Goal: Task Accomplishment & Management: Manage account settings

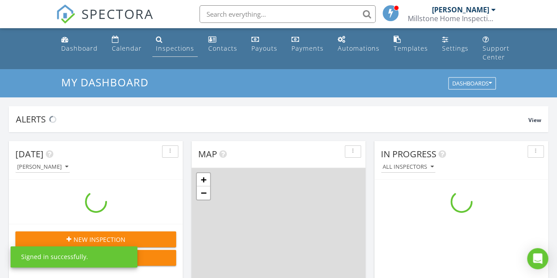
scroll to position [814, 570]
click at [158, 45] on div "Inspections" at bounding box center [175, 48] width 38 height 8
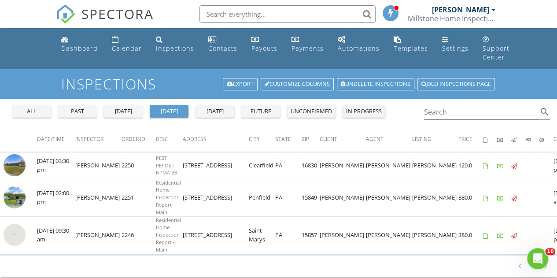
click at [31, 109] on div "all" at bounding box center [32, 111] width 32 height 9
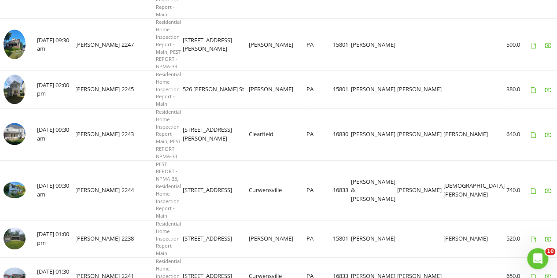
scroll to position [440, 0]
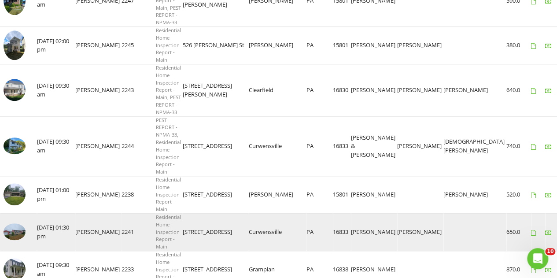
click at [18, 228] on img at bounding box center [15, 231] width 22 height 17
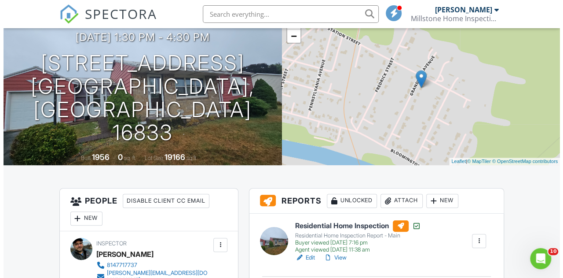
scroll to position [44, 0]
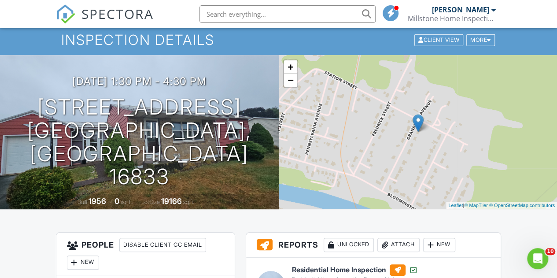
click at [402, 245] on div "Attach" at bounding box center [398, 245] width 42 height 14
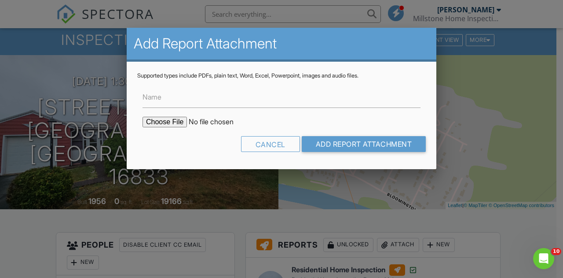
click at [420, 82] on div "Name" at bounding box center [281, 93] width 289 height 29
click at [326, 106] on input "Name" at bounding box center [282, 97] width 278 height 22
click at [226, 105] on input "Name" at bounding box center [282, 97] width 278 height 22
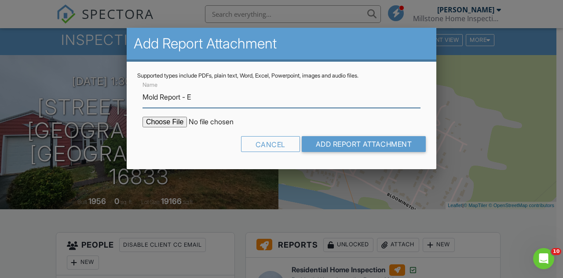
click at [226, 100] on input "Mold Report - E" at bounding box center [282, 97] width 278 height 22
drag, startPoint x: 215, startPoint y: 98, endPoint x: 191, endPoint y: 100, distance: 24.3
click at [191, 100] on input "Mold Report - levated" at bounding box center [282, 97] width 278 height 22
type input "Mold Report - Elevated Levels"
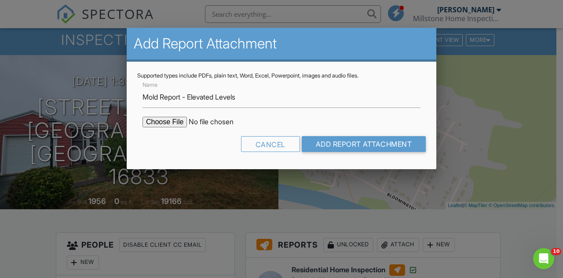
click at [420, 117] on div at bounding box center [281, 122] width 289 height 11
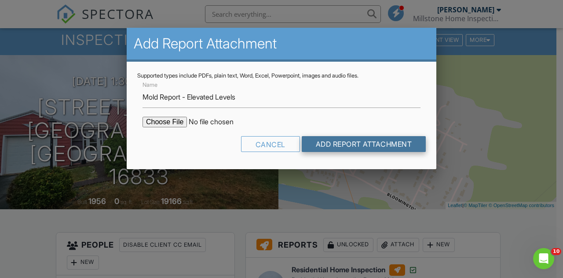
click at [422, 141] on input "Add Report Attachment" at bounding box center [364, 144] width 125 height 16
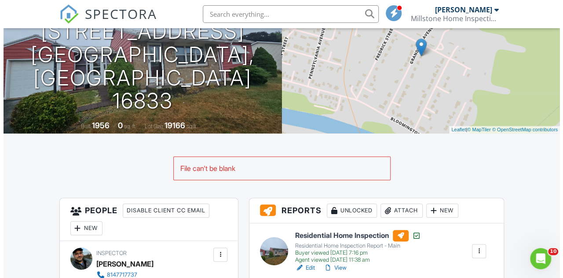
scroll to position [176, 0]
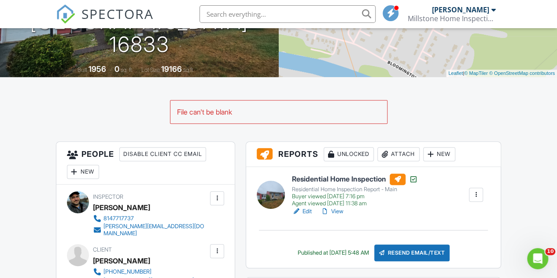
click at [395, 153] on div "Attach" at bounding box center [398, 154] width 42 height 14
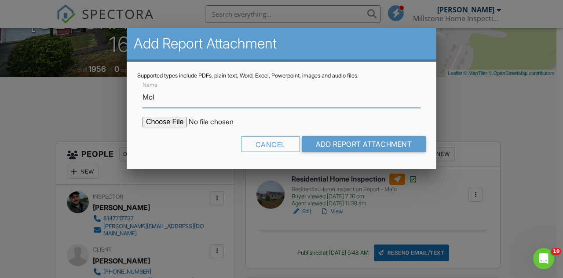
type input "Mold Report - Elevated Levels"
click at [173, 121] on input "file" at bounding box center [218, 122] width 150 height 11
type input "C:\fakepath\176_Grandview_Ave_Curwensville__Pa_16833_Sporecyte_Report.pdf"
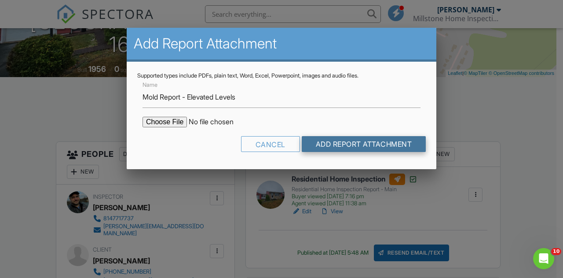
click at [372, 143] on input "Add Report Attachment" at bounding box center [364, 144] width 125 height 16
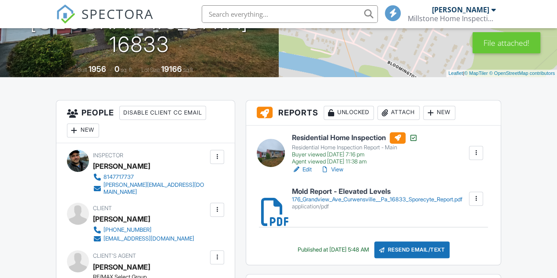
click at [433, 245] on div "Resend Email/Text" at bounding box center [412, 249] width 76 height 17
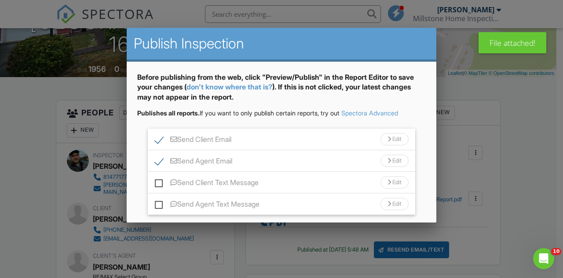
click at [382, 137] on div "Edit" at bounding box center [395, 139] width 28 height 12
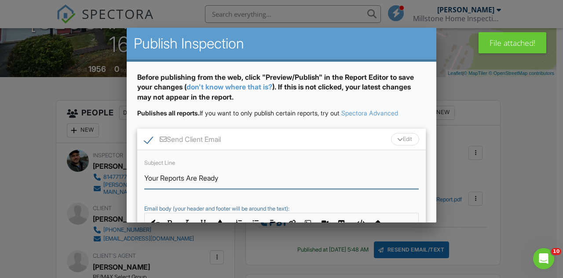
drag, startPoint x: 233, startPoint y: 179, endPoint x: 163, endPoint y: 176, distance: 70.5
click at [163, 176] on input "Your Reports Are Ready" at bounding box center [281, 178] width 275 height 22
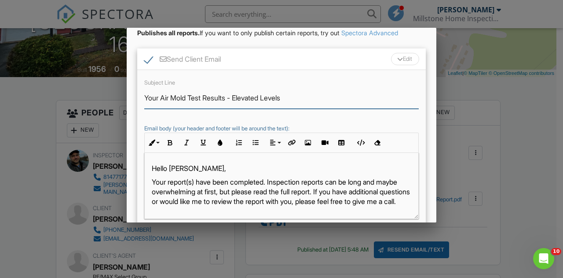
scroll to position [88, 0]
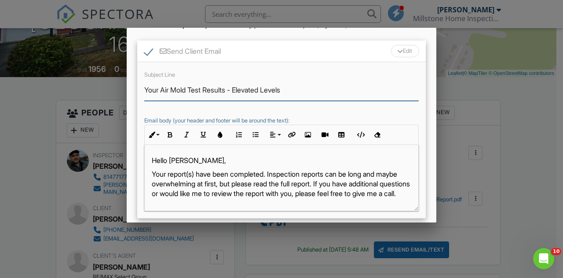
type input "Your Air Mold Test Results - Elevated Levels"
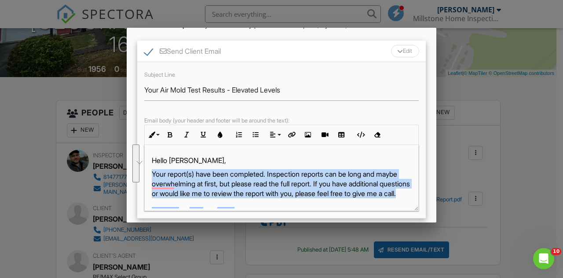
drag, startPoint x: 247, startPoint y: 202, endPoint x: 313, endPoint y: 202, distance: 66.0
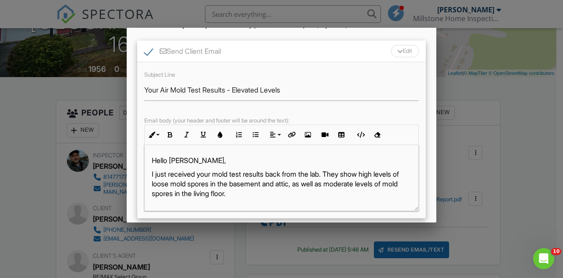
click at [228, 193] on p "I just received your mold test results back from the lab. They show high levels…" at bounding box center [282, 193] width 260 height 49
click at [246, 191] on p "I just received your mold test results back from the lab. They show high levels…" at bounding box center [282, 193] width 260 height 49
click at [319, 191] on p "I just received your mold test results back from the lab. They show high levels…" at bounding box center [282, 193] width 260 height 49
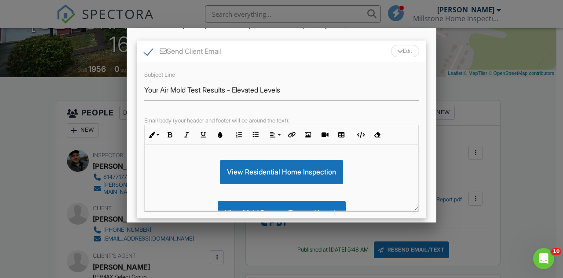
scroll to position [90, 0]
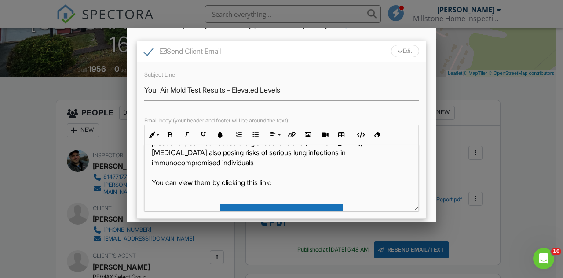
click at [369, 161] on p "I just received your mold test results back from the lab. They show high levels…" at bounding box center [282, 133] width 260 height 108
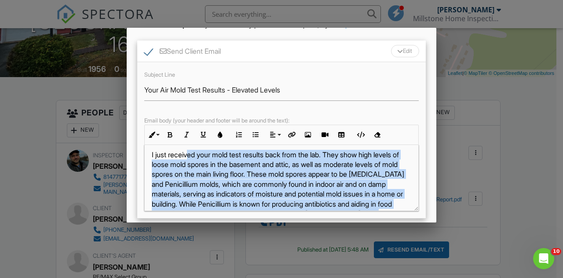
scroll to position [0, 0]
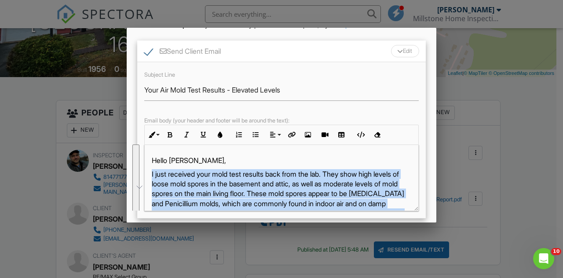
drag, startPoint x: 385, startPoint y: 162, endPoint x: 151, endPoint y: 175, distance: 233.6
copy p "I just received your mold test results back from the lab. They show high levels…"
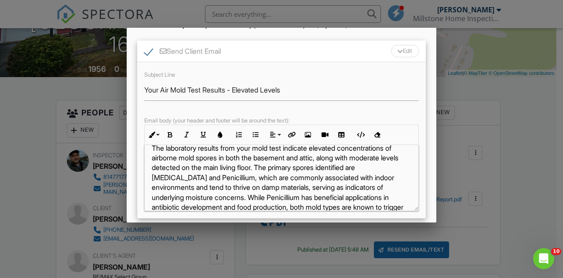
scroll to position [12, 0]
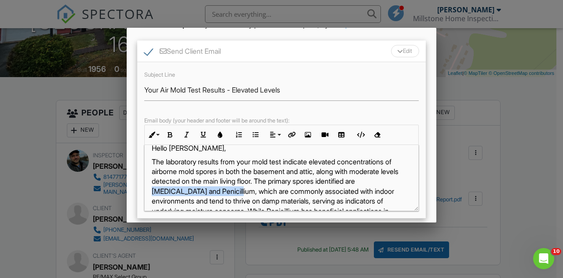
drag, startPoint x: 308, startPoint y: 188, endPoint x: 221, endPoint y: 190, distance: 86.7
click at [221, 190] on p "The laboratory results from your mold test indicate elevated concentrations of …" at bounding box center [282, 216] width 260 height 118
click at [171, 134] on icon "button" at bounding box center [170, 135] width 6 height 6
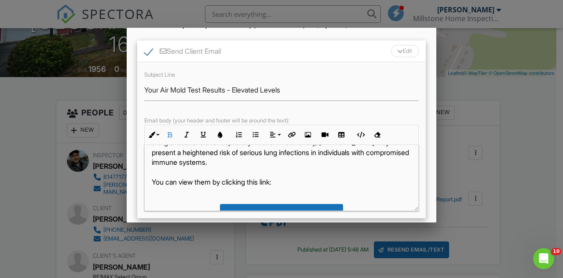
click at [378, 161] on p "The laboratory results from your mold test indicate elevated concentrations of …" at bounding box center [282, 128] width 260 height 118
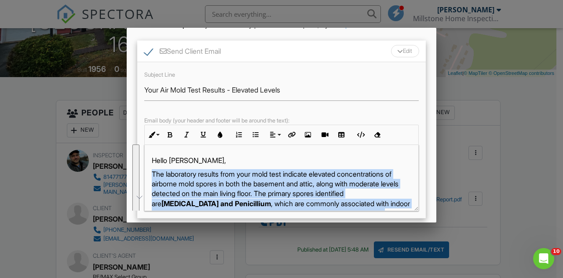
drag, startPoint x: 297, startPoint y: 170, endPoint x: 151, endPoint y: 176, distance: 146.2
copy p "The laboratory results from your mold test indicate elevated concentrations of …"
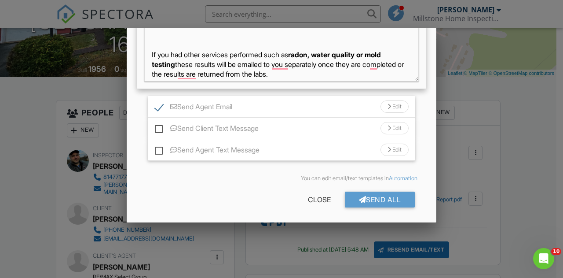
click at [385, 105] on div "Edit" at bounding box center [395, 106] width 28 height 12
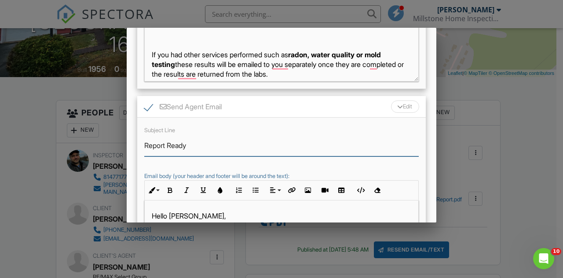
drag, startPoint x: 197, startPoint y: 147, endPoint x: 101, endPoint y: 138, distance: 96.4
type input "Mold Test Results"
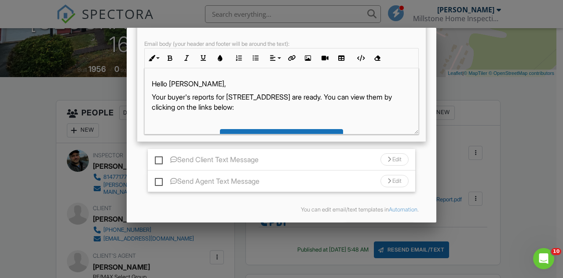
drag, startPoint x: 243, startPoint y: 104, endPoint x: 152, endPoint y: 97, distance: 91.4
click at [152, 97] on p "Your buyer's reports for 176 Grandview Ave are ready. You can view them by clic…" at bounding box center [282, 102] width 260 height 20
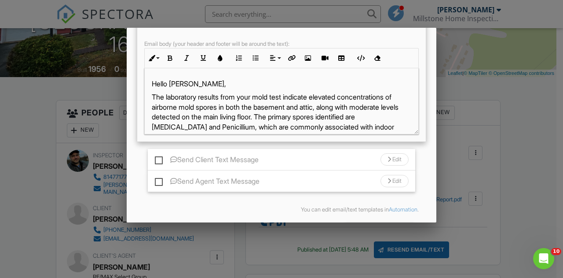
drag, startPoint x: 258, startPoint y: 93, endPoint x: 327, endPoint y: 122, distance: 74.8
click at [258, 94] on p "The laboratory results from your mold test indicate elevated concentrations of …" at bounding box center [282, 141] width 260 height 99
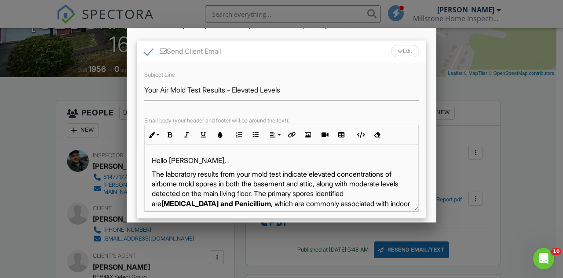
click at [153, 173] on p "​ The laboratory results from your mold test indicate elevated concentrations o…" at bounding box center [282, 228] width 260 height 118
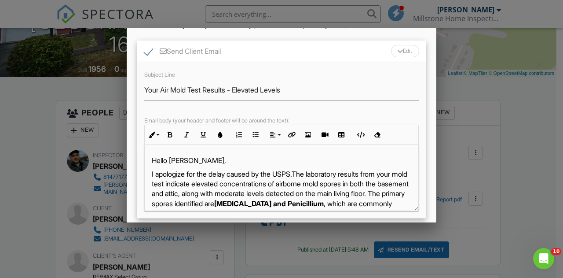
click at [304, 174] on p "I apologize for the delay caused by the USPS. ​ ​ The laboratory results from y…" at bounding box center [282, 233] width 260 height 128
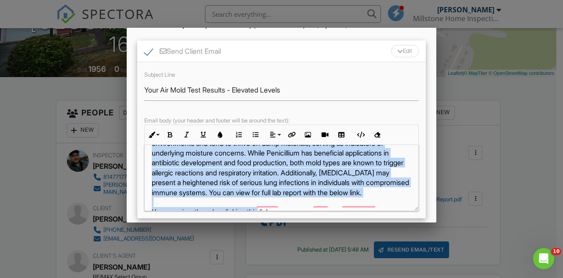
scroll to position [115, 0]
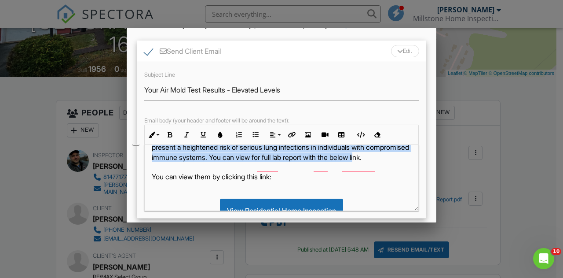
drag, startPoint x: 151, startPoint y: 172, endPoint x: 387, endPoint y: 166, distance: 236.8
click at [387, 166] on div "Hello Lona, I apologize for the delay caused by the USPS. I just received the r…" at bounding box center [282, 270] width 274 height 483
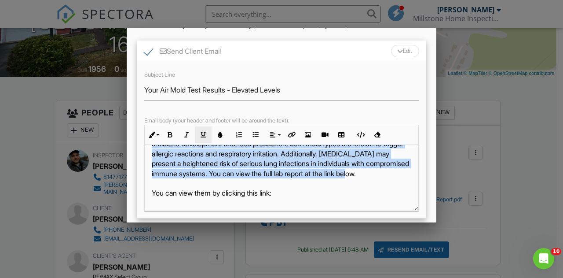
scroll to position [0, 0]
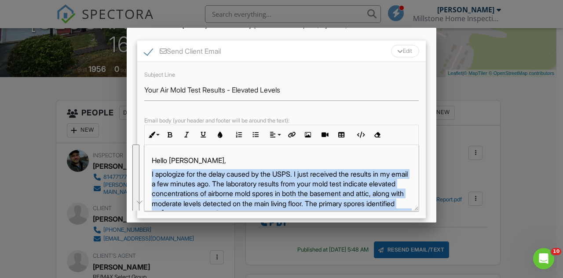
drag, startPoint x: 377, startPoint y: 168, endPoint x: 161, endPoint y: 175, distance: 216.6
copy p "I apologize for the delay caused by the USPS. I just received the results in my…"
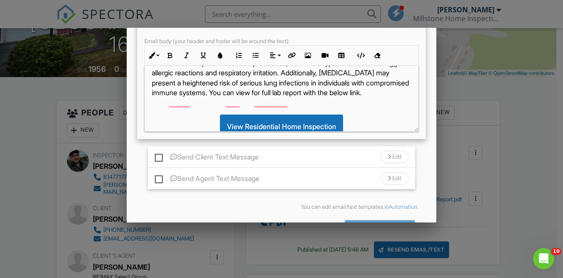
scroll to position [44, 0]
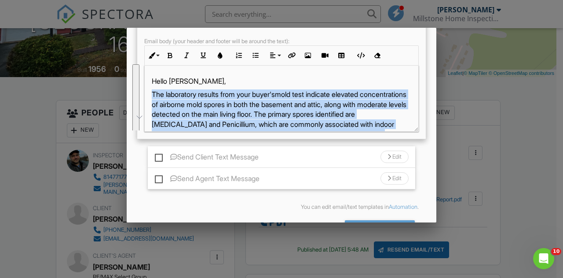
drag, startPoint x: 299, startPoint y: 104, endPoint x: 144, endPoint y: 91, distance: 155.0
click at [144, 91] on div "Hello Carrie, The laboratory results from your buyer's ​ ​ mold test indicate e…" at bounding box center [281, 99] width 275 height 66
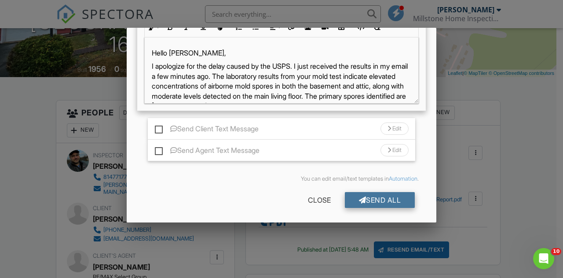
click at [383, 198] on div "Send All" at bounding box center [380, 200] width 70 height 16
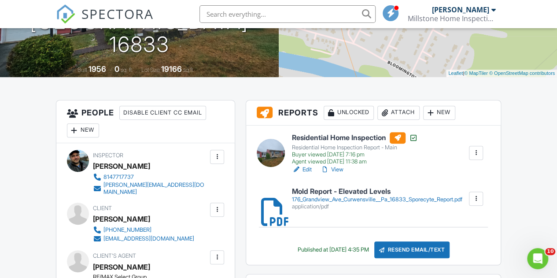
click at [378, 193] on h6 "Mold Report - Elevated Levels" at bounding box center [377, 191] width 170 height 8
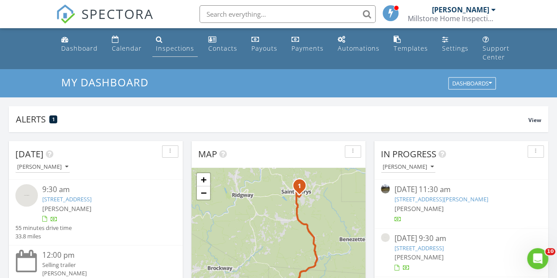
click at [182, 47] on div "Inspections" at bounding box center [175, 48] width 38 height 8
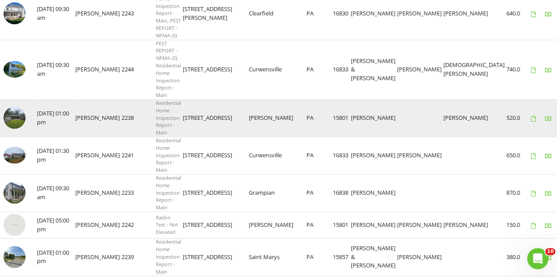
scroll to position [528, 0]
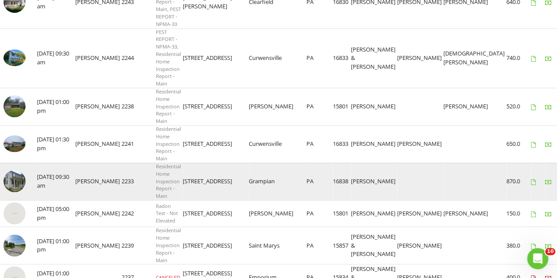
click at [15, 175] on img at bounding box center [15, 181] width 22 height 22
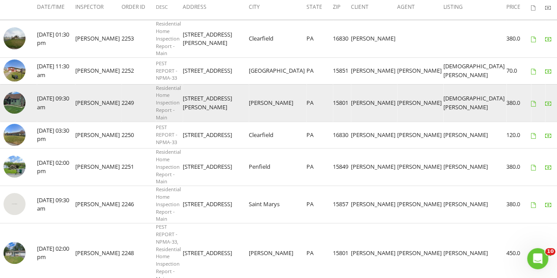
scroll to position [0, 0]
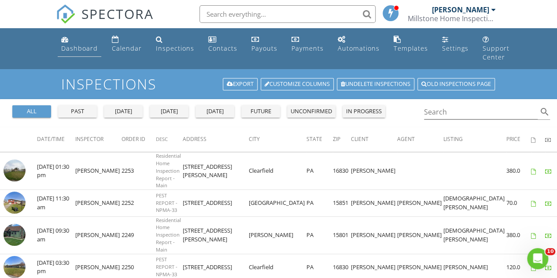
click at [93, 46] on div "Dashboard" at bounding box center [79, 48] width 37 height 8
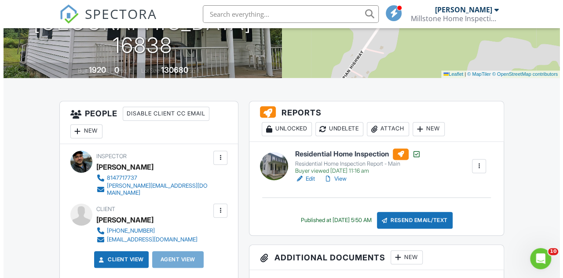
scroll to position [176, 0]
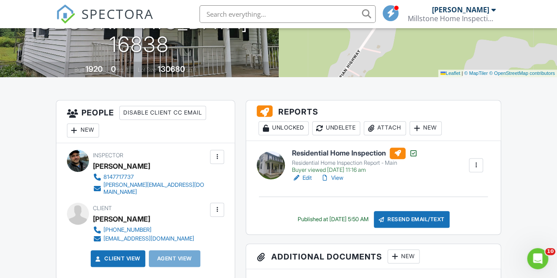
click at [390, 126] on div "Attach" at bounding box center [384, 128] width 42 height 14
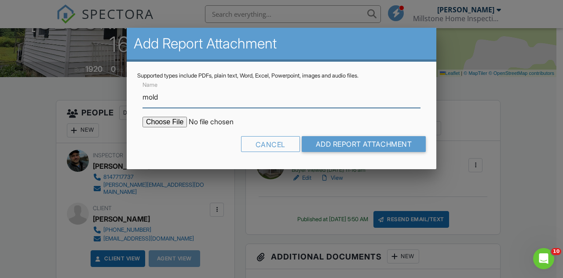
type input "Mold Report - Elevated Levels"
click at [183, 121] on input "file" at bounding box center [218, 122] width 150 height 11
type input "C:\fakepath\3_Bell_Run_Rd__Grampian__Pa_16838_Sporecyte_Report.pdf"
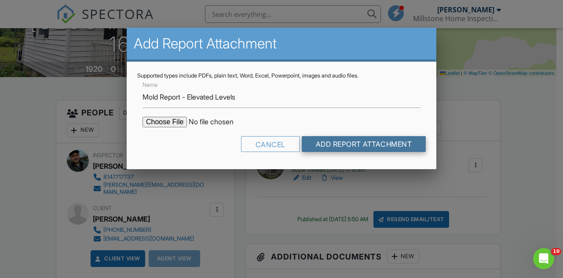
click at [365, 145] on input "Add Report Attachment" at bounding box center [364, 144] width 125 height 16
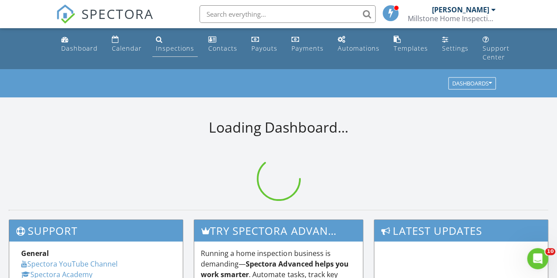
click at [176, 49] on div "Inspections" at bounding box center [175, 48] width 38 height 8
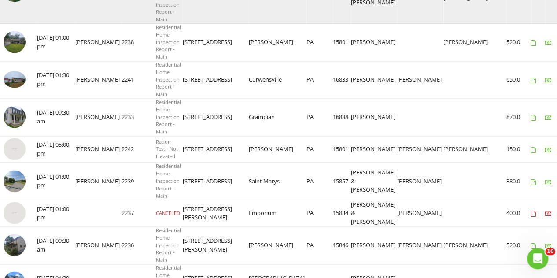
scroll to position [553, 0]
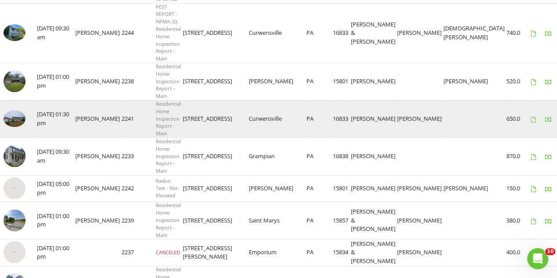
click at [15, 115] on img at bounding box center [15, 118] width 22 height 17
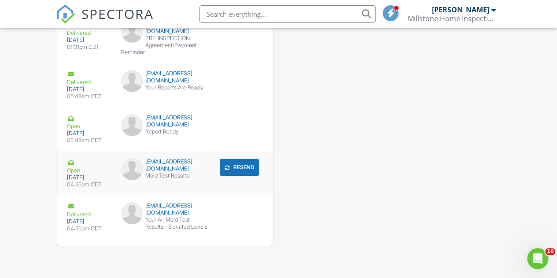
click at [152, 163] on div "bryancarrie1130@gmail.com" at bounding box center [164, 165] width 87 height 14
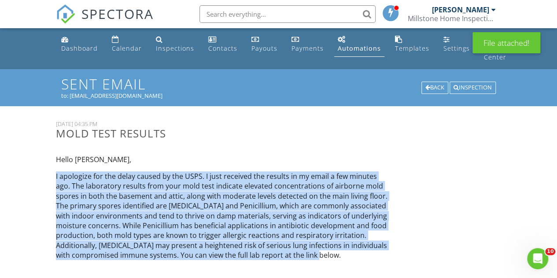
drag, startPoint x: 327, startPoint y: 252, endPoint x: 89, endPoint y: 187, distance: 246.5
click at [59, 176] on p "I apologize for the delay caused by the USPS. I just received the results in my…" at bounding box center [221, 215] width 331 height 89
copy p "apologize for the delay caused by the USPS. I just received the results in my e…"
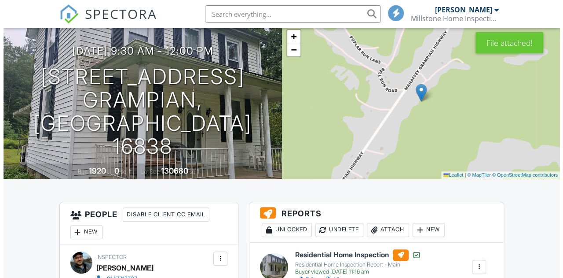
scroll to position [176, 0]
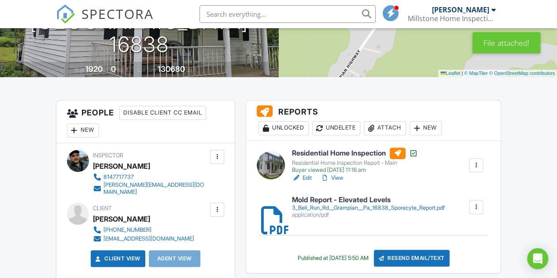
click at [411, 255] on div "Resend Email/Text" at bounding box center [412, 258] width 76 height 17
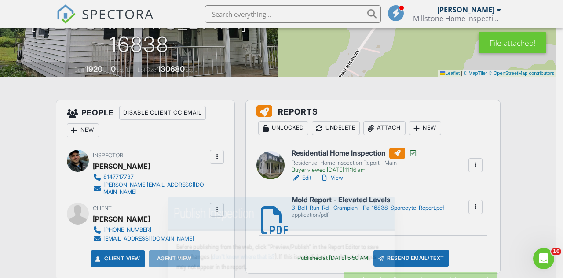
scroll to position [0, 0]
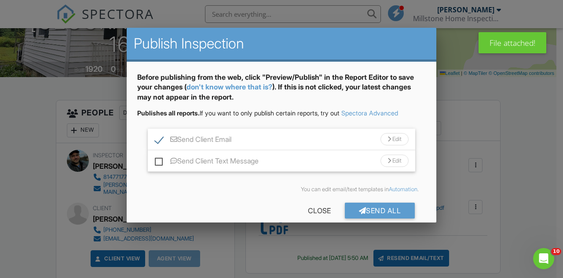
click at [388, 137] on div at bounding box center [390, 139] width 4 height 6
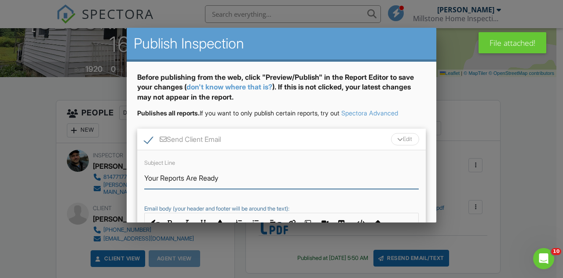
drag, startPoint x: 201, startPoint y: 175, endPoint x: 163, endPoint y: 177, distance: 37.9
click at [163, 177] on input "Your Reports Are Ready" at bounding box center [281, 178] width 275 height 22
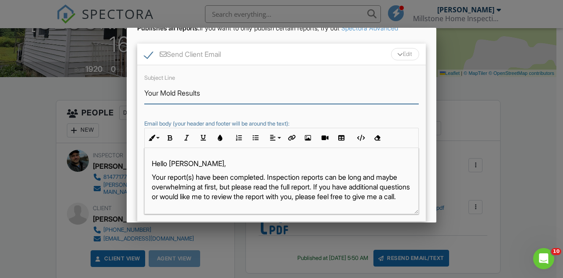
scroll to position [88, 0]
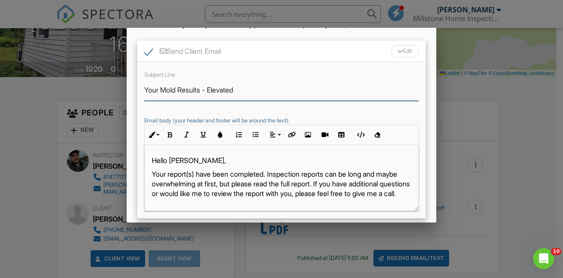
type input "Your Mold Results - Elevated"
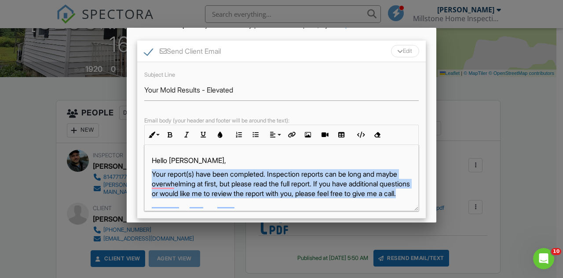
drag, startPoint x: 220, startPoint y: 197, endPoint x: 153, endPoint y: 173, distance: 71.1
click at [153, 173] on p "Your report(s) have been completed. Inspection reports can be long and maybe ov…" at bounding box center [282, 193] width 260 height 49
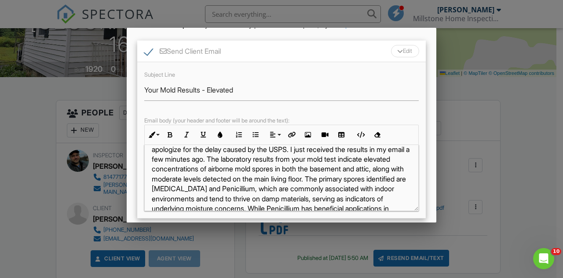
scroll to position [0, 0]
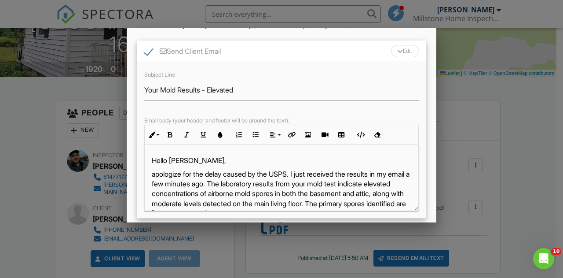
click at [152, 175] on p "apologize for the delay caused by the USPS. I just received the results in my e…" at bounding box center [282, 233] width 260 height 128
drag, startPoint x: 300, startPoint y: 170, endPoint x: 234, endPoint y: 173, distance: 66.1
click at [234, 173] on p "I apologize for the delay caused by the USPS. I just received the results in my…" at bounding box center [282, 233] width 260 height 128
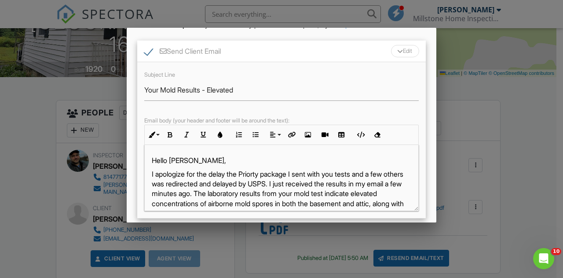
click at [314, 185] on p "I apologize for the delay the Priorty package I sent with you tests and a few o…" at bounding box center [282, 238] width 260 height 138
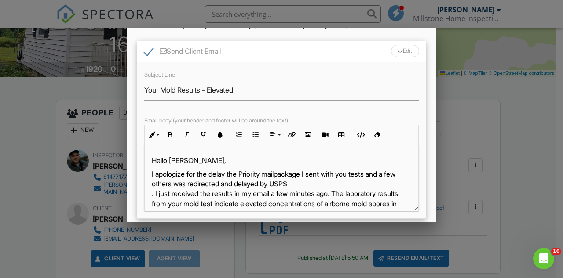
click at [363, 174] on p "I apologize for the delay the Priority mail ​ ​ package I sent with you tests a…" at bounding box center [282, 243] width 260 height 148
drag, startPoint x: 331, startPoint y: 183, endPoint x: 405, endPoint y: 219, distance: 82.9
click at [331, 183] on p "I apologize for the delay. The ​ ​ Priority mail package I sent with your tests…" at bounding box center [282, 243] width 260 height 148
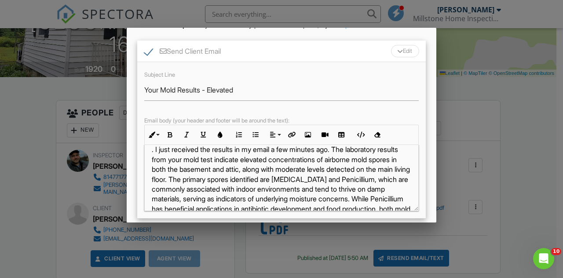
click at [155, 159] on p "I apologize for the delay. The ​ ​ Priority mail package I sent with your tests…" at bounding box center [282, 199] width 260 height 148
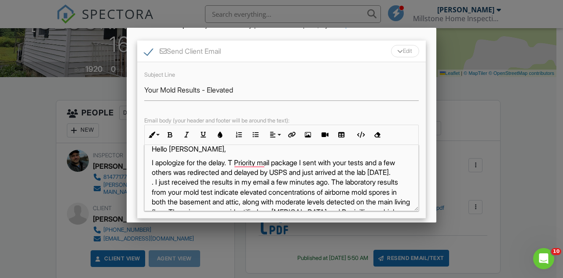
scroll to position [0, 0]
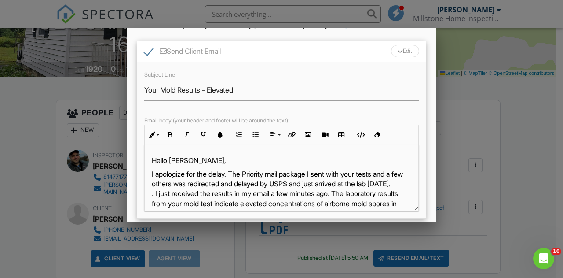
click at [154, 201] on p "I apologize for the delay. The Priority mail package I sent with your tests and…" at bounding box center [282, 243] width 260 height 148
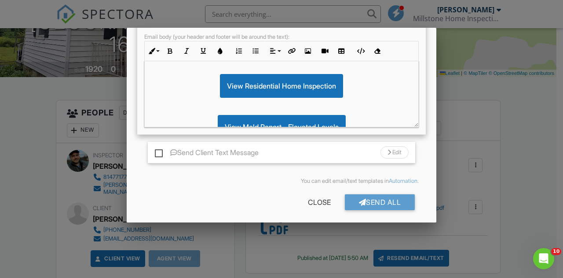
scroll to position [175, 0]
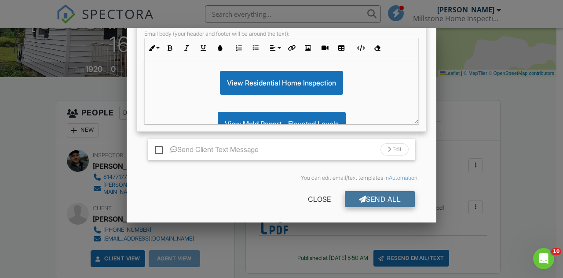
click at [378, 200] on div "Send All" at bounding box center [380, 199] width 70 height 16
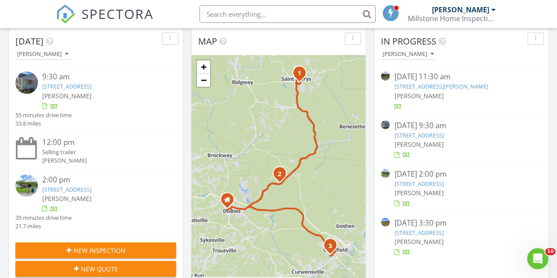
scroll to position [132, 0]
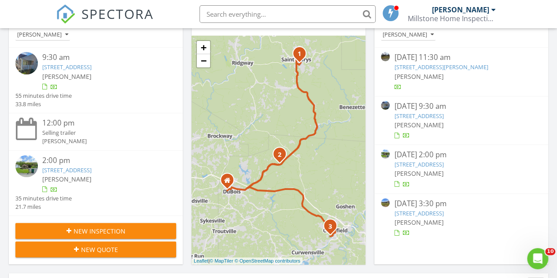
click at [443, 112] on link "165 Queens Rd, Saint Marys, PA 15857" at bounding box center [418, 116] width 49 height 8
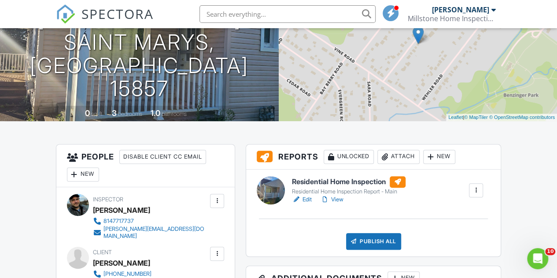
click at [310, 196] on link "Edit" at bounding box center [302, 199] width 20 height 9
